Goal: Book appointment/travel/reservation

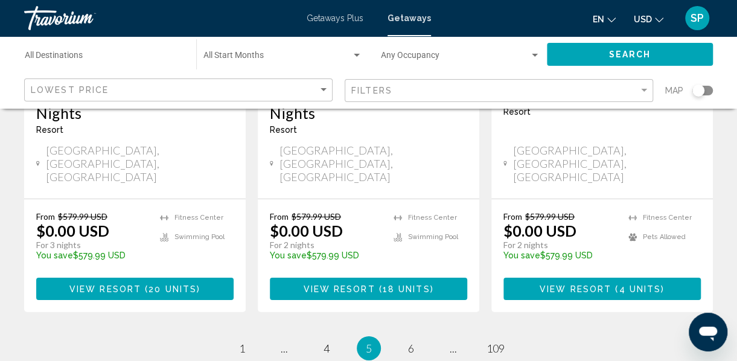
scroll to position [1767, 0]
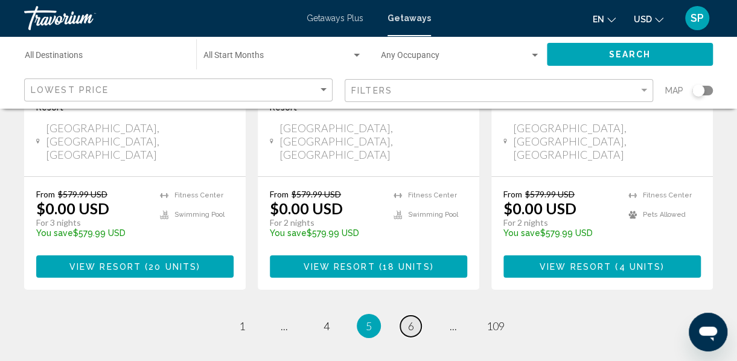
click at [408, 319] on span "6" at bounding box center [411, 325] width 6 height 13
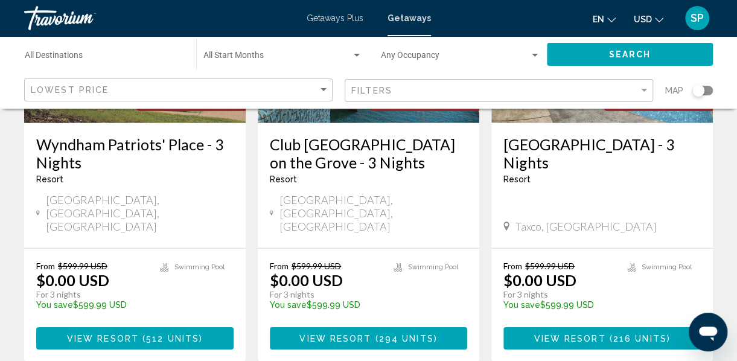
scroll to position [1680, 0]
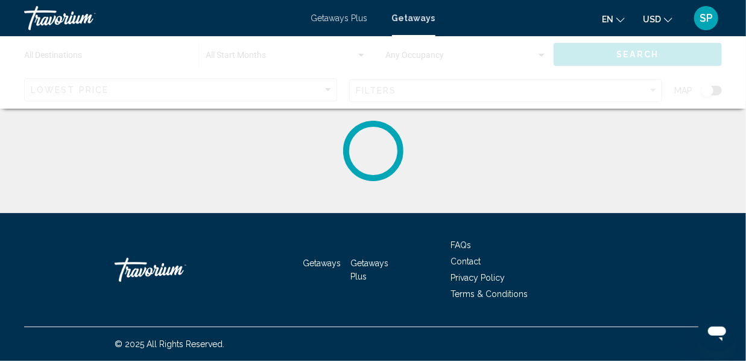
click at [736, 357] on div "Getaways Getaways Plus FAQs Contact Privacy Policy Terms & Conditions © 2025 Al…" at bounding box center [373, 287] width 746 height 148
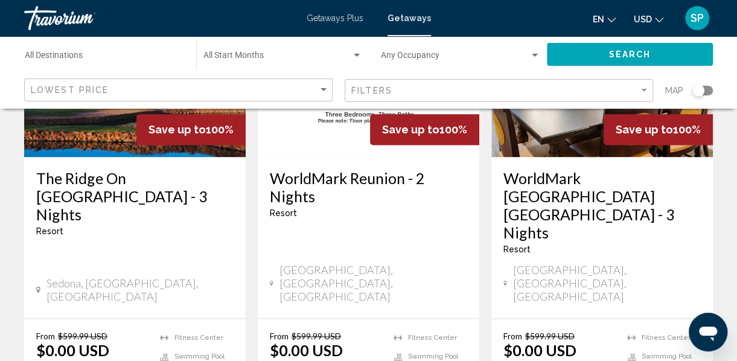
scroll to position [686, 0]
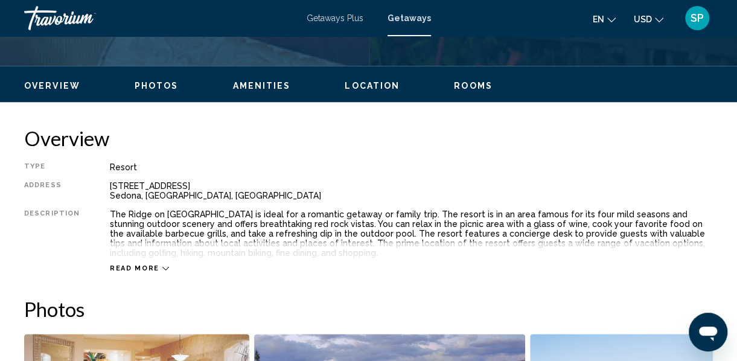
scroll to position [552, 0]
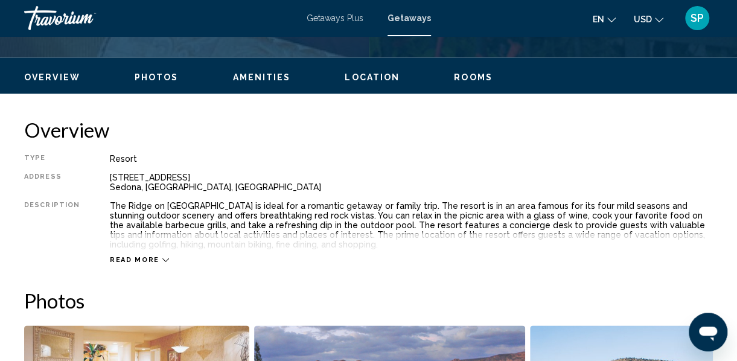
click at [136, 261] on span "Read more" at bounding box center [134, 260] width 49 height 8
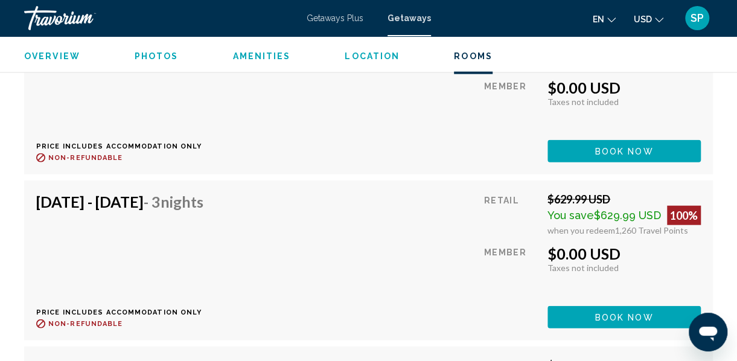
scroll to position [3442, 0]
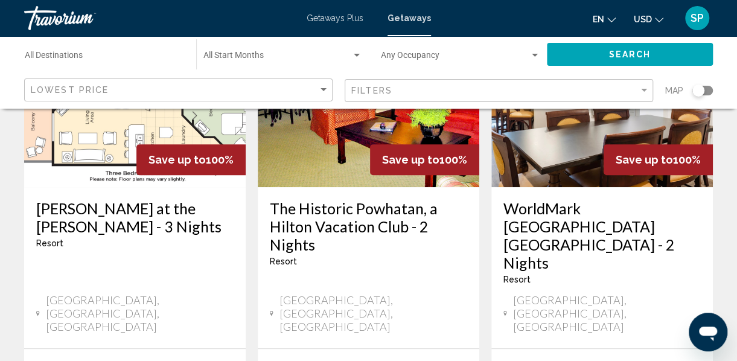
scroll to position [169, 0]
click at [131, 213] on h3 "[PERSON_NAME] at the [PERSON_NAME] - 3 Nights" at bounding box center [134, 217] width 197 height 36
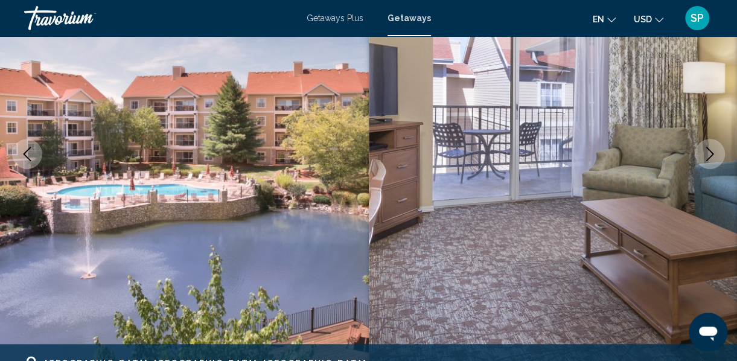
scroll to position [142, 0]
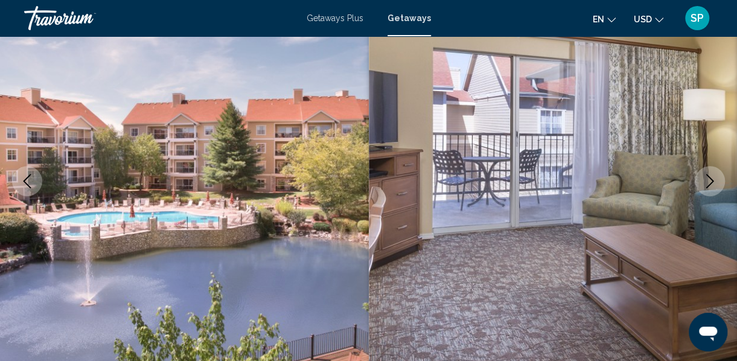
click at [123, 223] on img "Main content" at bounding box center [184, 180] width 369 height 573
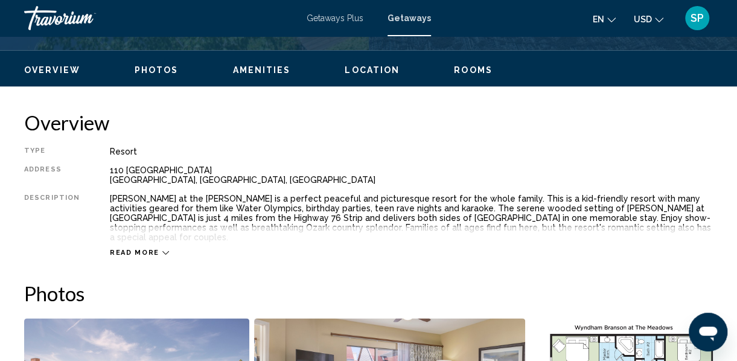
scroll to position [568, 0]
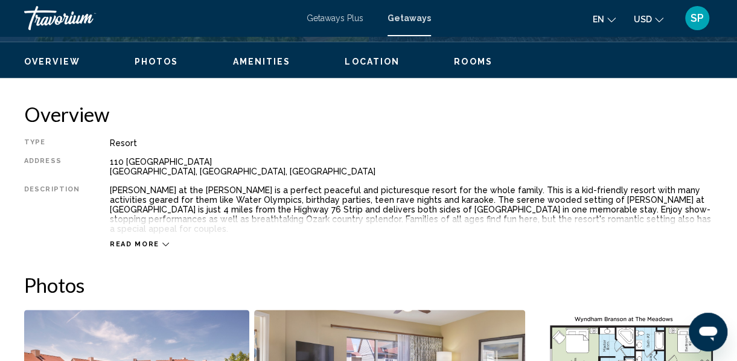
click at [162, 241] on icon "Main content" at bounding box center [165, 244] width 7 height 7
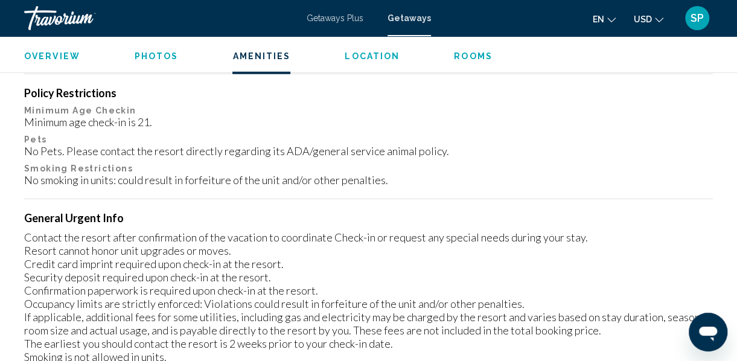
scroll to position [1525, 0]
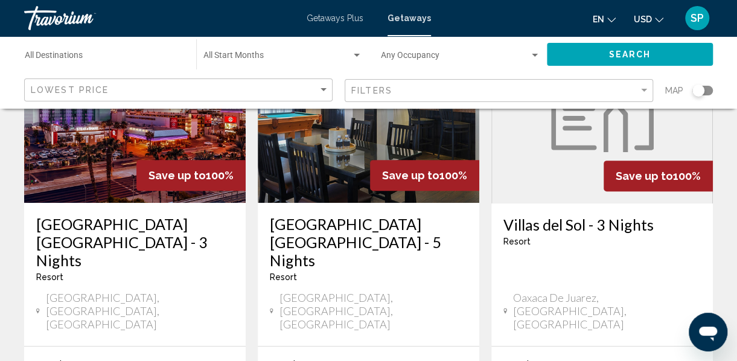
scroll to position [160, 0]
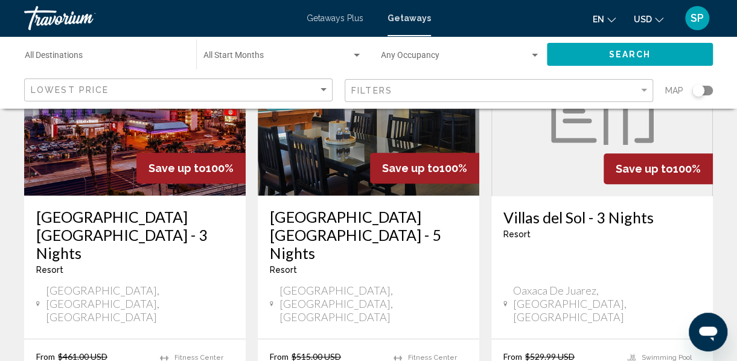
click at [130, 229] on h3 "[GEOGRAPHIC_DATA] [GEOGRAPHIC_DATA] - 3 Nights" at bounding box center [134, 235] width 197 height 54
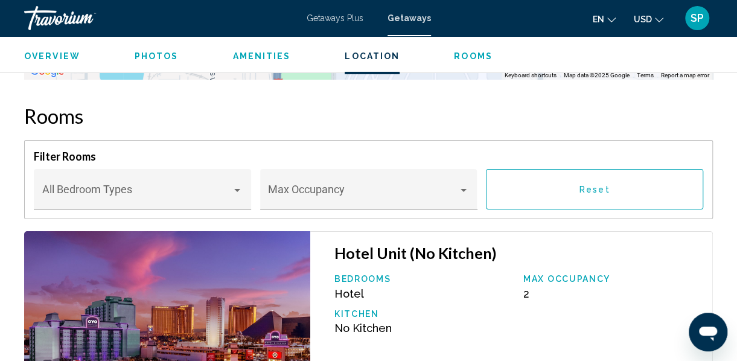
scroll to position [1989, 0]
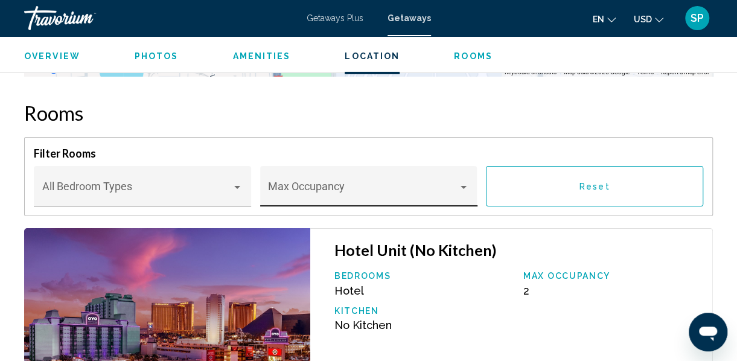
click at [463, 187] on div "Main content" at bounding box center [463, 187] width 6 height 3
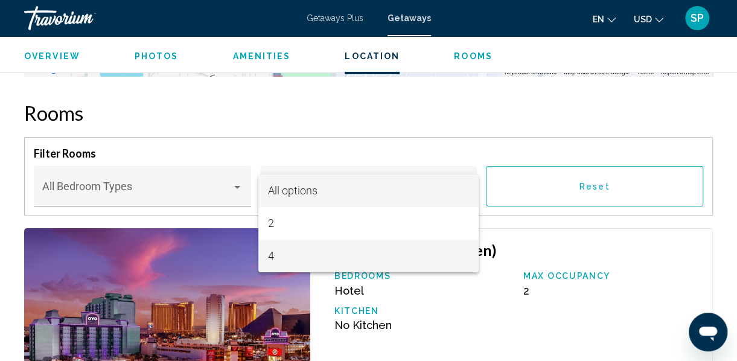
click at [273, 254] on span "4" at bounding box center [368, 256] width 201 height 33
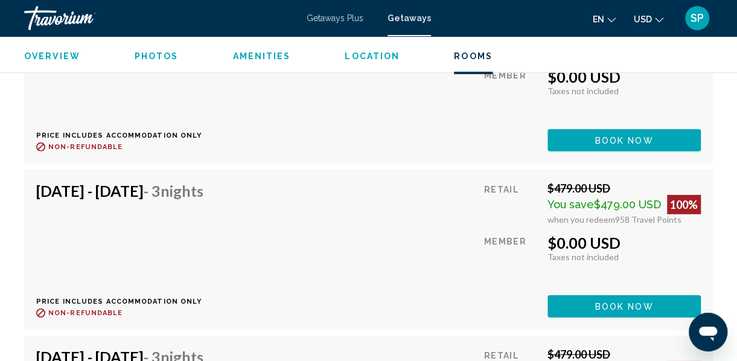
scroll to position [6089, 0]
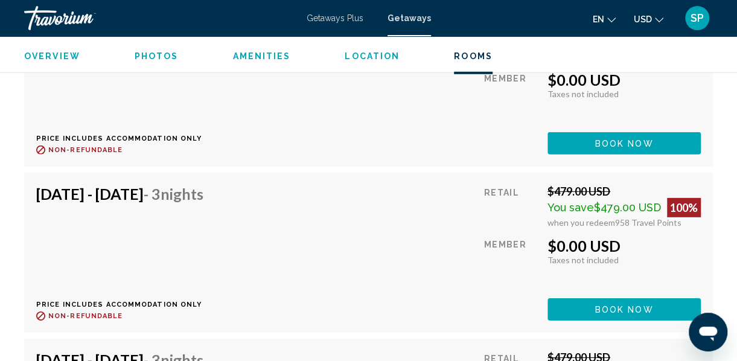
drag, startPoint x: 739, startPoint y: 3, endPoint x: 425, endPoint y: 125, distance: 337.1
click at [425, 125] on div "[DATE] - [DATE] - 3 Nights Price includes accommodation only Refundable until :…" at bounding box center [368, 87] width 664 height 136
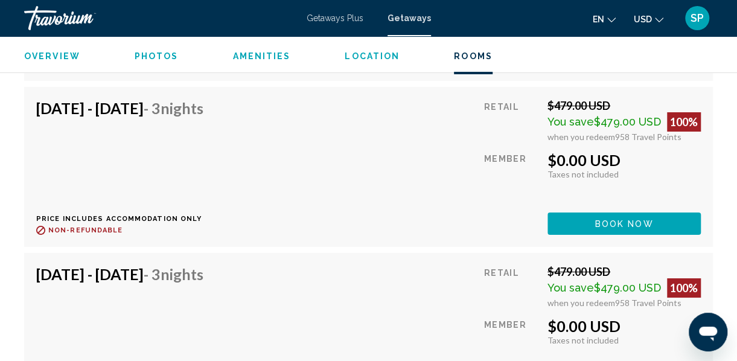
scroll to position [6555, 0]
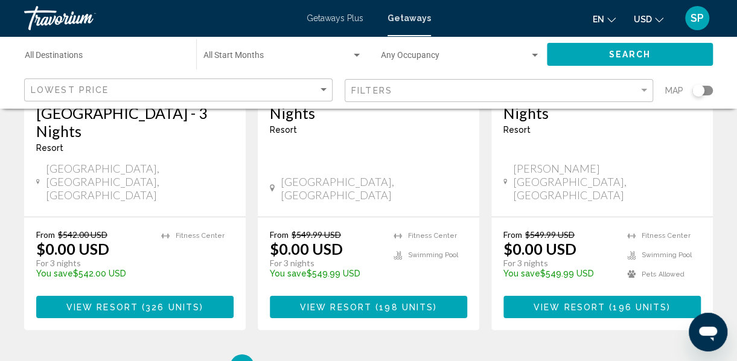
scroll to position [1713, 0]
